Goal: Task Accomplishment & Management: Use online tool/utility

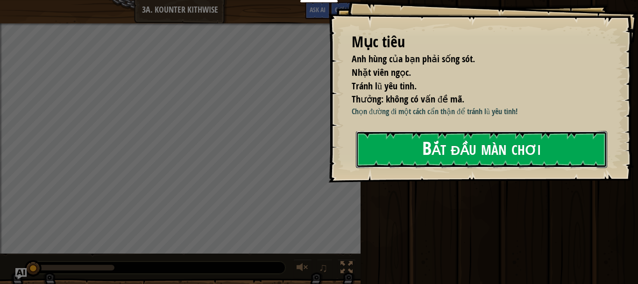
click at [474, 149] on button "Bắt đầu màn chơi" at bounding box center [481, 149] width 251 height 37
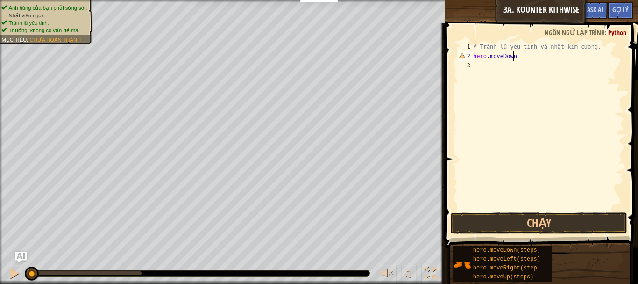
scroll to position [4, 3]
type textarea "hero.moveDown()"
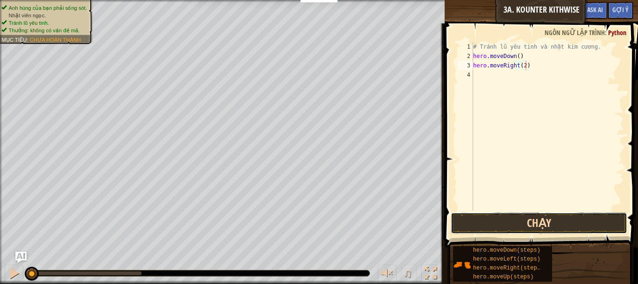
click at [518, 223] on button "Chạy" at bounding box center [539, 222] width 177 height 21
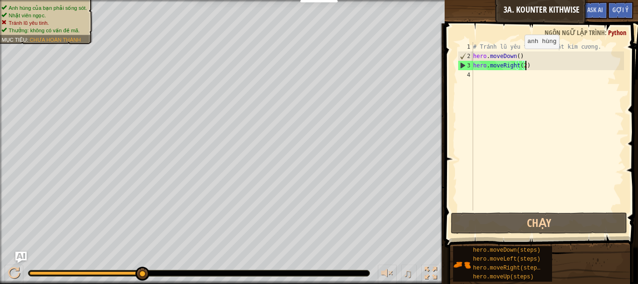
click at [517, 58] on div "# Tránh lũ yêu tinh và nhặt kim cương. hero . moveDown ( ) hero . moveRight ( 2…" at bounding box center [547, 135] width 153 height 187
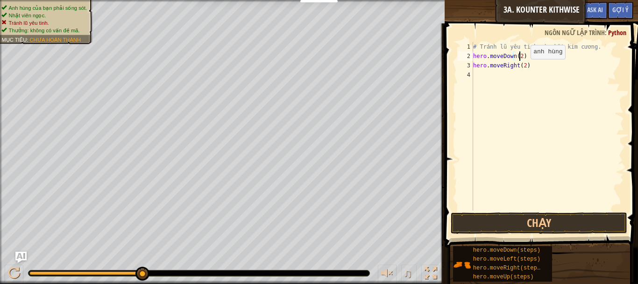
click at [520, 68] on div "# Tránh lũ yêu tinh và nhặt kim cương. hero . moveDown ( 2 ) hero . moveRight (…" at bounding box center [547, 135] width 153 height 187
click at [522, 68] on div "# Tránh lũ yêu tinh và nhặt kim cương. hero . moveDown ( 2 ) hero . moveRight (…" at bounding box center [547, 135] width 153 height 187
type textarea "hero.moveRight()"
click at [532, 85] on div "# Tránh lũ yêu tinh và nhặt kim cương. hero . moveDown ( 2 ) hero . moveRight (…" at bounding box center [547, 135] width 153 height 187
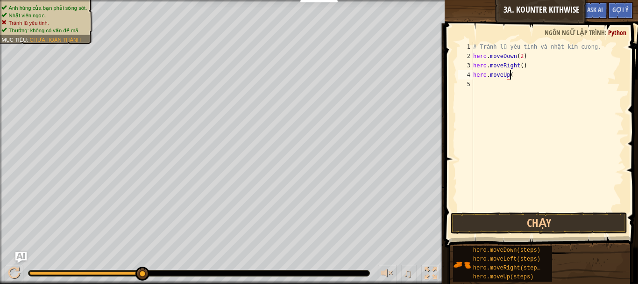
type textarea "hero.moveUp()"
type textarea "hero.moveRight()"
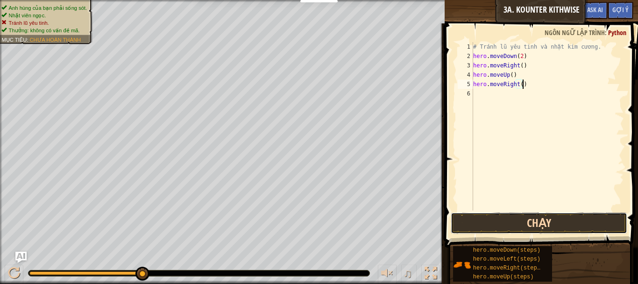
click at [548, 226] on button "Chạy" at bounding box center [539, 222] width 177 height 21
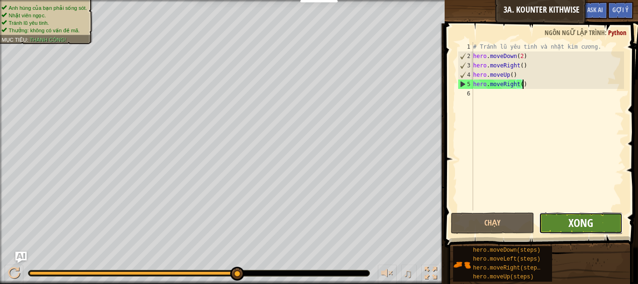
click at [589, 225] on span "Xong" at bounding box center [580, 222] width 25 height 15
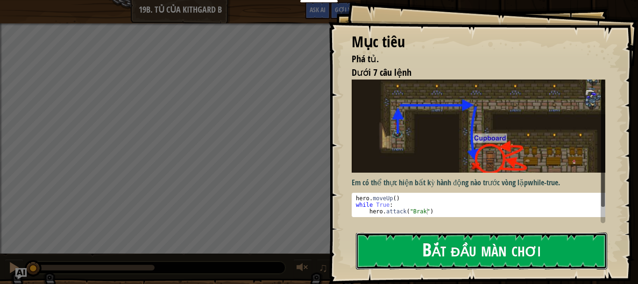
click at [426, 259] on button "Bắt đầu màn chơi" at bounding box center [481, 250] width 251 height 37
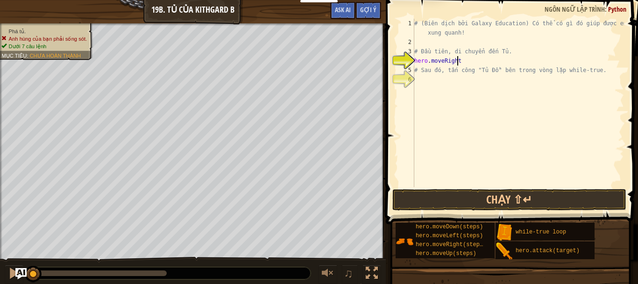
scroll to position [4, 3]
type textarea "hero.moveRight()"
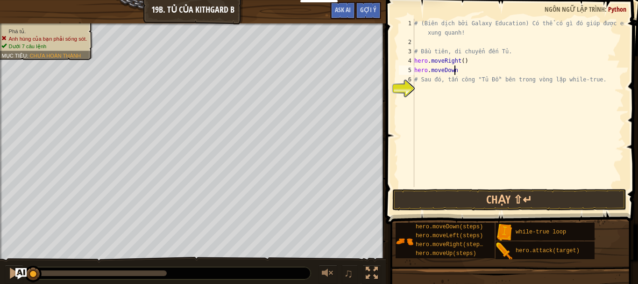
scroll to position [4, 3]
type textarea "hero.moveDown()"
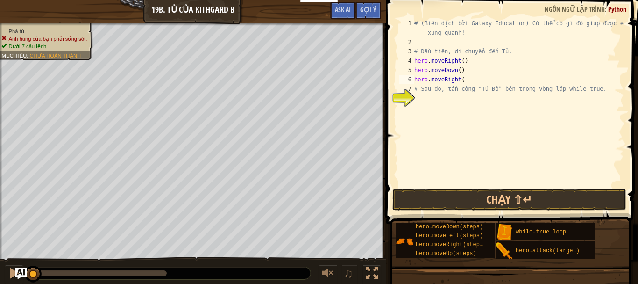
scroll to position [4, 3]
type textarea "hero.moveRight()"
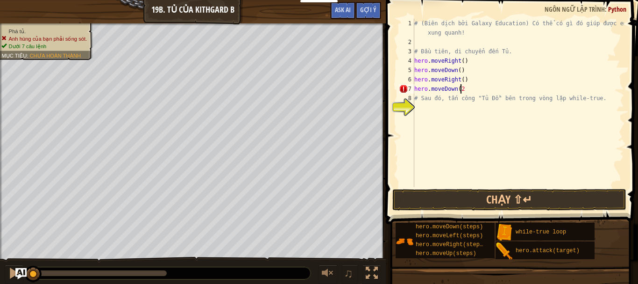
type textarea "hero.moveDown(2)"
click at [459, 107] on div "# (Biên dịch bởi Galaxy Education) Có thể có gì đó giúp được em ở xung quanh! #…" at bounding box center [518, 117] width 212 height 196
type textarea "while True:"
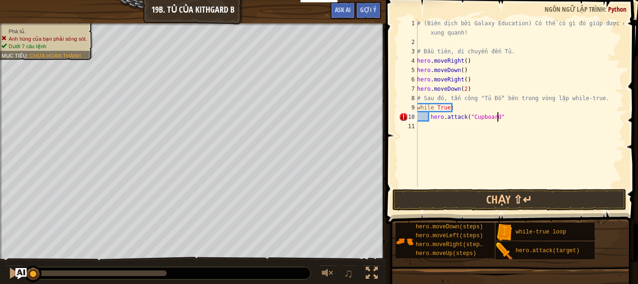
scroll to position [4, 6]
type textarea "hero.attack("Cupboard")"
click at [520, 202] on button "Chạy ⇧↵" at bounding box center [509, 199] width 234 height 21
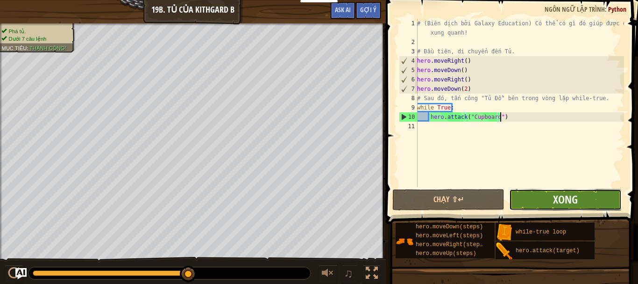
click at [548, 195] on button "Xong" at bounding box center [565, 199] width 112 height 21
